Goal: Task Accomplishment & Management: Complete application form

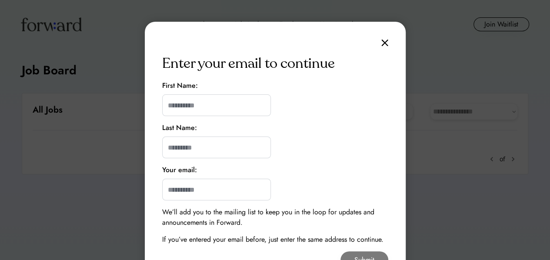
click at [383, 44] on img at bounding box center [384, 42] width 7 height 7
click at [178, 105] on input "input" at bounding box center [216, 105] width 109 height 22
click at [180, 109] on input "input" at bounding box center [216, 105] width 109 height 22
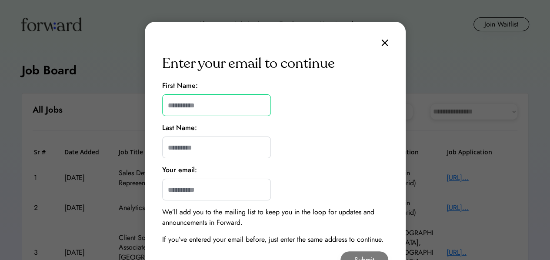
type input "*"
click at [380, 43] on div "Enter your email to continue First Name: Last Name: Your email: We’ll add you t…" at bounding box center [275, 154] width 261 height 264
click at [384, 44] on img at bounding box center [384, 42] width 7 height 7
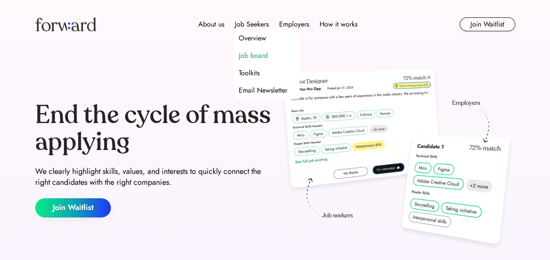
click at [259, 54] on div "Job board" at bounding box center [253, 55] width 29 height 10
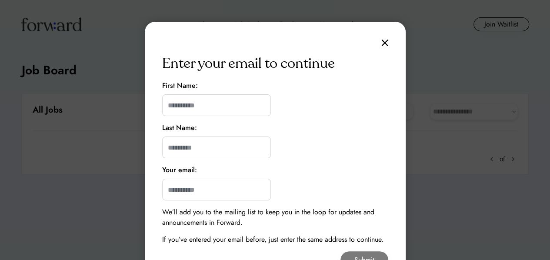
click at [385, 42] on img at bounding box center [384, 42] width 7 height 7
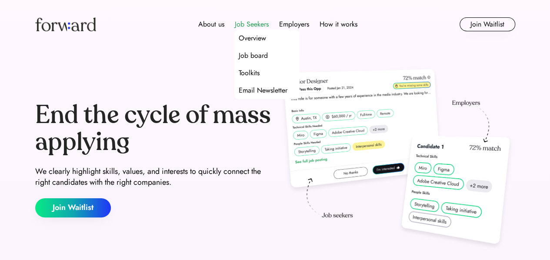
click at [258, 23] on div "Job Seekers" at bounding box center [252, 24] width 34 height 10
click at [256, 53] on div "Job board" at bounding box center [253, 55] width 29 height 10
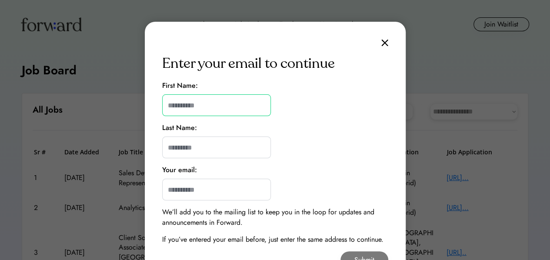
click at [207, 101] on input "input" at bounding box center [216, 105] width 109 height 22
click at [187, 104] on input "input" at bounding box center [216, 105] width 109 height 22
type input "******"
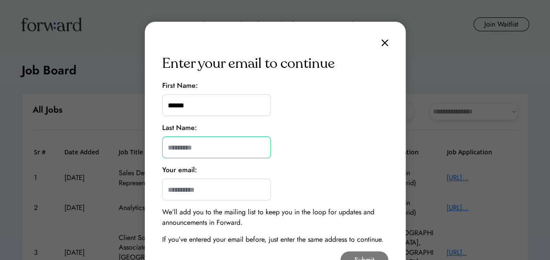
click at [194, 146] on input "input" at bounding box center [216, 148] width 109 height 22
type input "*********"
click at [190, 193] on input "email" at bounding box center [216, 190] width 109 height 22
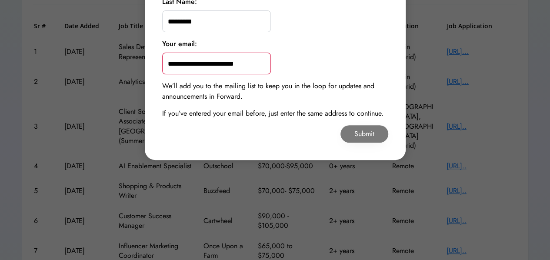
scroll to position [130, 0]
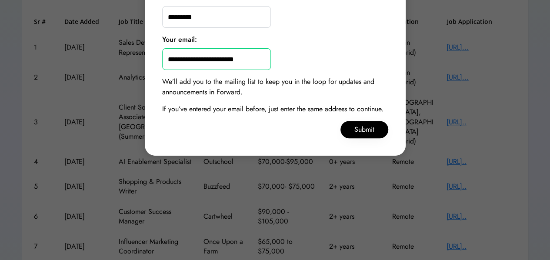
type input "**********"
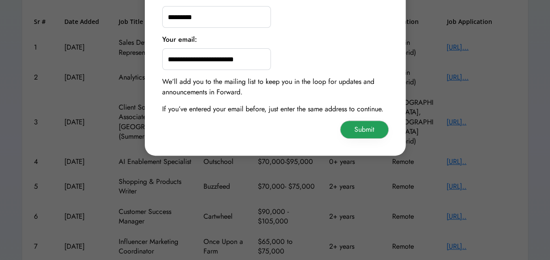
click at [364, 131] on button "Submit" at bounding box center [365, 129] width 48 height 17
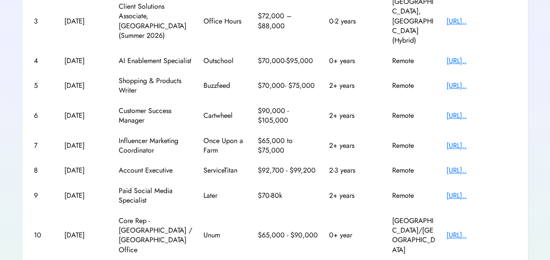
scroll to position [250, 0]
